Goal: Information Seeking & Learning: Learn about a topic

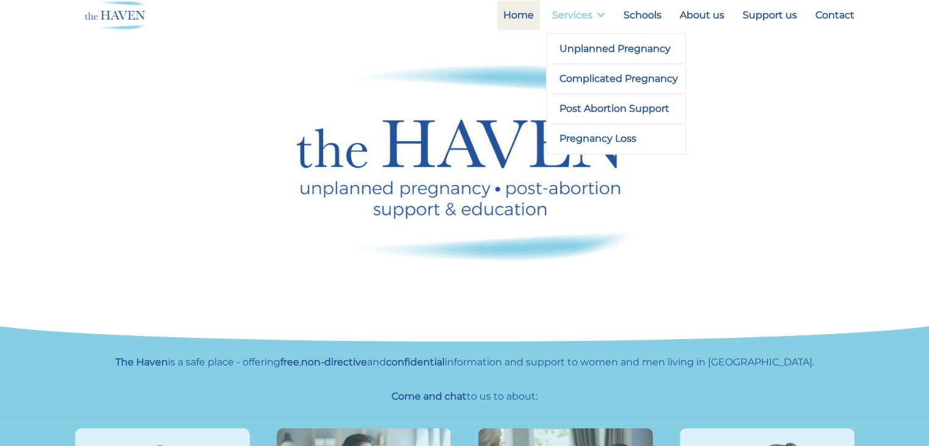
click at [578, 18] on link "Services" at bounding box center [578, 15] width 65 height 29
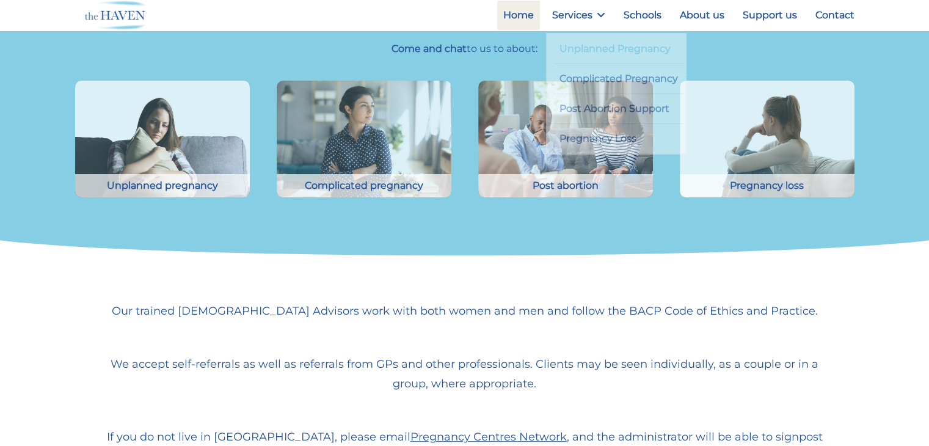
scroll to position [357, 0]
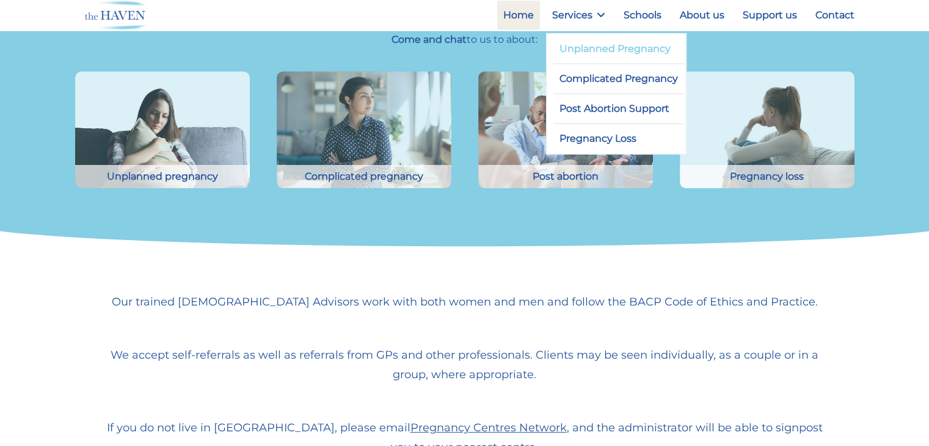
click at [592, 46] on link "Unplanned Pregnancy" at bounding box center [618, 48] width 131 height 29
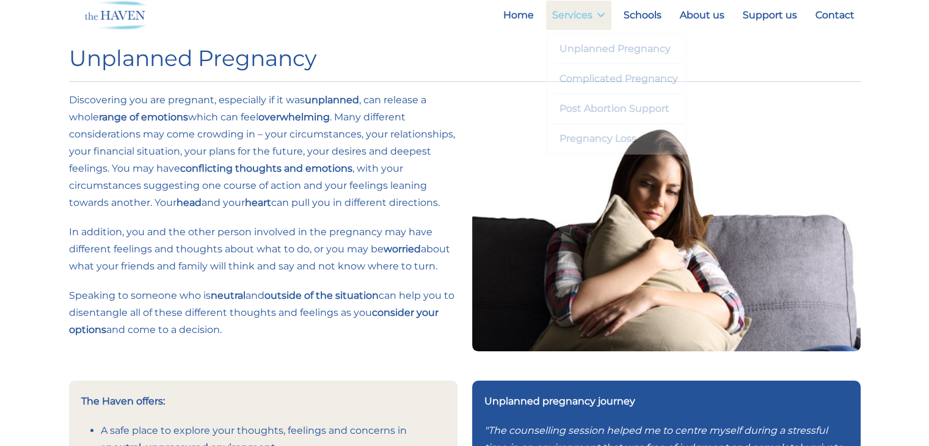
click at [592, 15] on link "Services" at bounding box center [578, 15] width 65 height 29
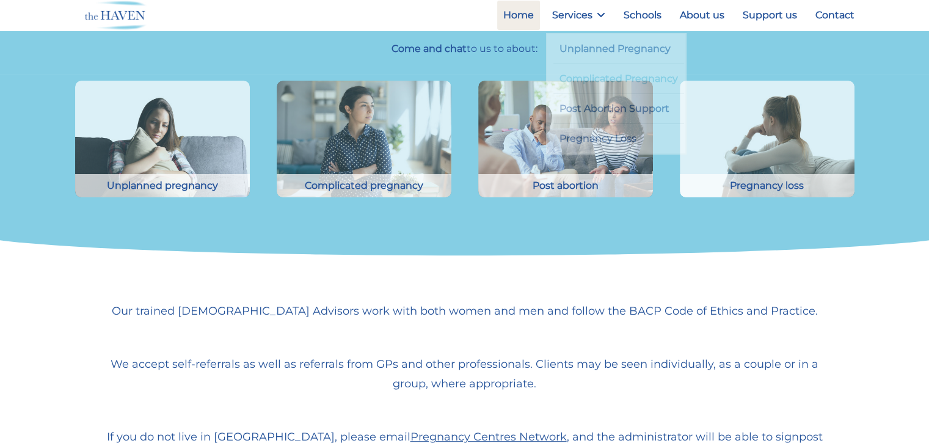
scroll to position [357, 0]
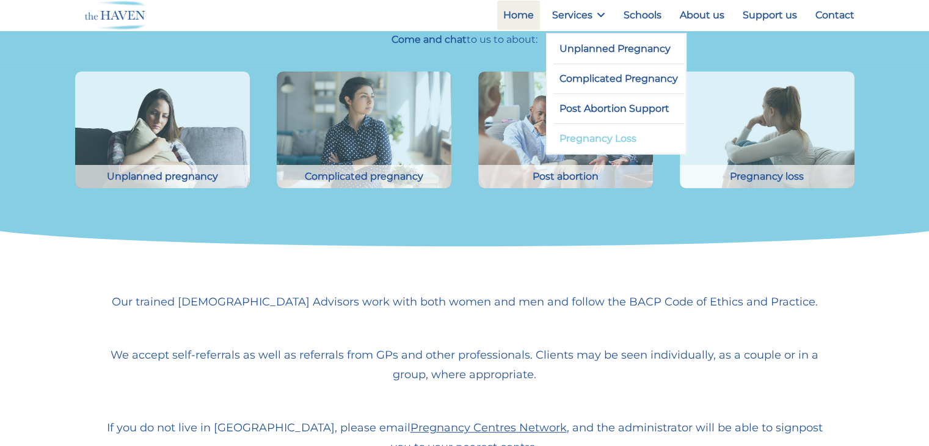
click at [600, 142] on link "Pregnancy Loss" at bounding box center [618, 138] width 131 height 29
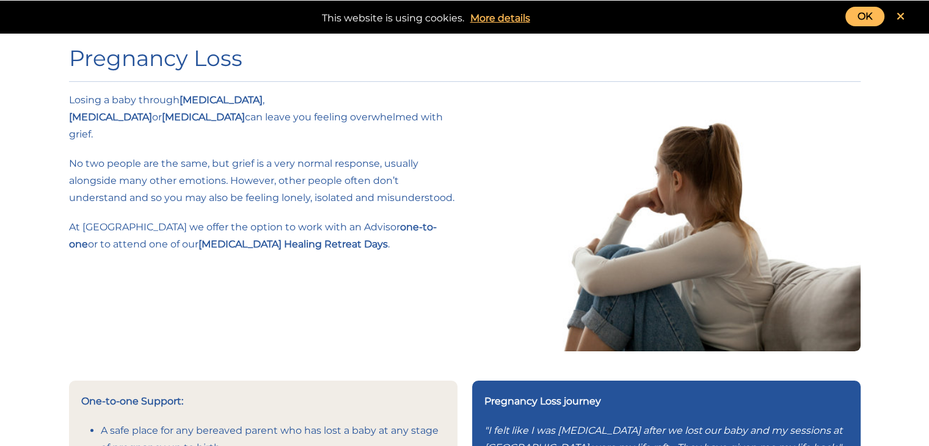
click at [866, 19] on link "OK" at bounding box center [864, 17] width 39 height 20
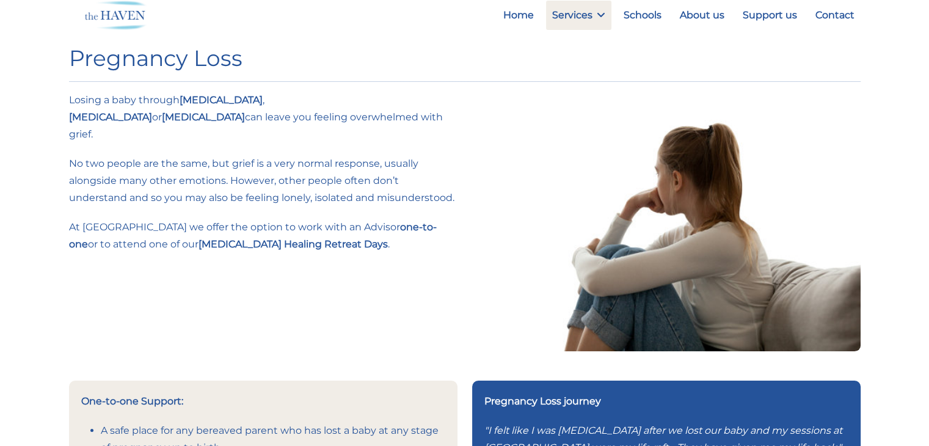
click at [411, 406] on p "One-to-one Support:" at bounding box center [263, 401] width 364 height 17
